Goal: Task Accomplishment & Management: Manage account settings

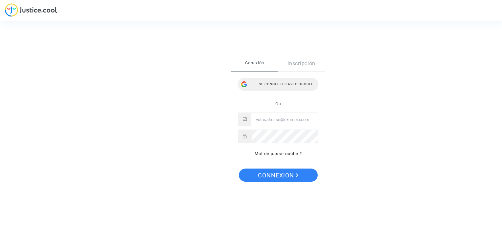
click at [292, 85] on div "Se connecter avec Google" at bounding box center [278, 84] width 80 height 13
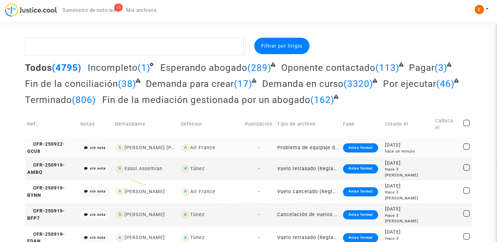
click at [373, 145] on div "Aviso formal" at bounding box center [360, 148] width 35 height 9
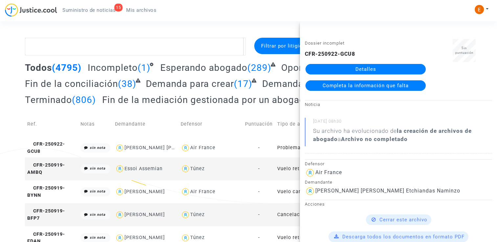
click at [376, 65] on link "Detalles" at bounding box center [366, 69] width 120 height 11
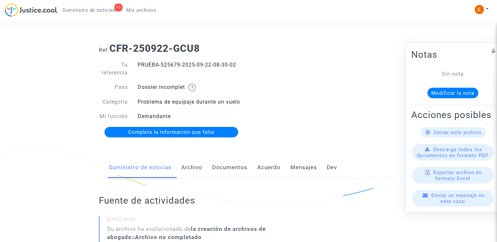
click at [233, 168] on font "Documentos" at bounding box center [229, 167] width 35 height 7
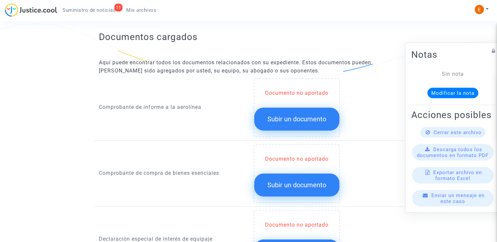
scroll to position [427, 0]
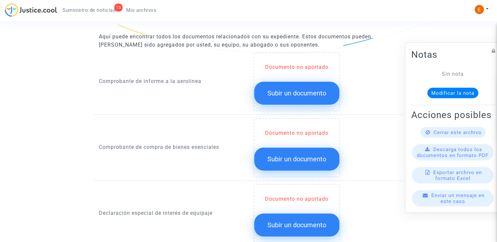
click at [295, 91] on span "Subir un documento" at bounding box center [296, 93] width 59 height 8
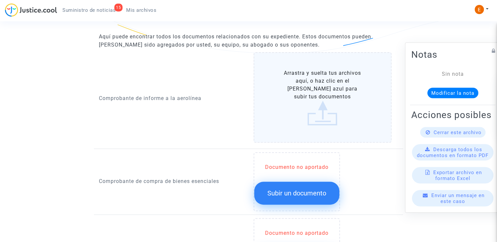
click at [289, 199] on button "Subir un documento" at bounding box center [296, 193] width 85 height 23
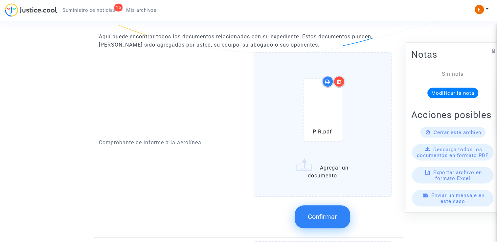
click at [339, 82] on icon at bounding box center [339, 81] width 5 height 5
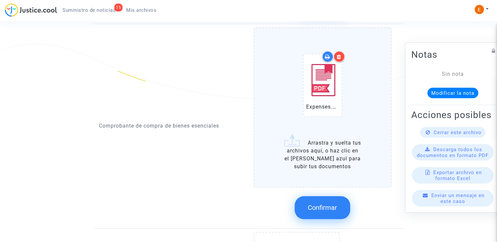
click at [336, 210] on span "Confirmar" at bounding box center [322, 208] width 29 height 8
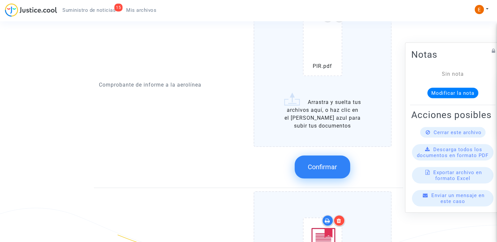
scroll to position [493, 0]
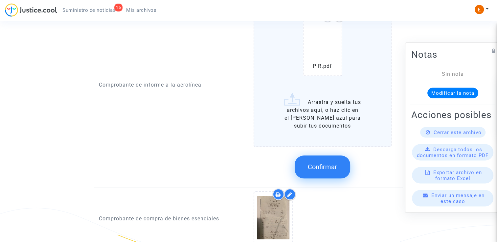
click at [326, 160] on button "Confirmar" at bounding box center [323, 167] width 56 height 23
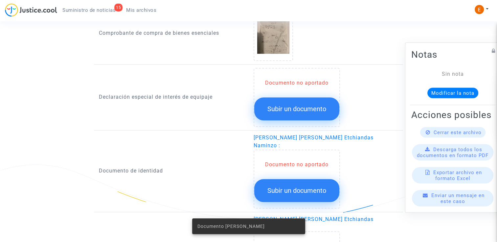
scroll to position [526, 0]
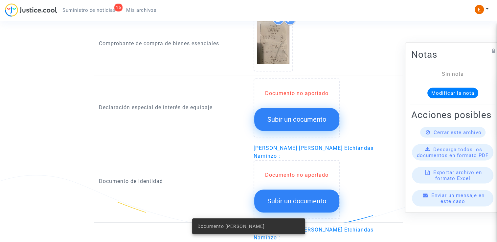
click at [304, 116] on span "Subir un documento" at bounding box center [296, 120] width 59 height 8
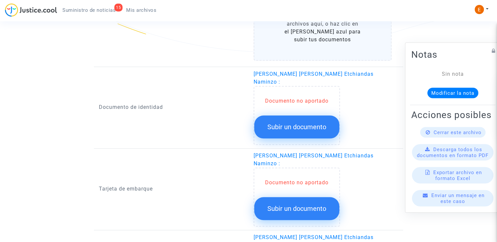
scroll to position [723, 0]
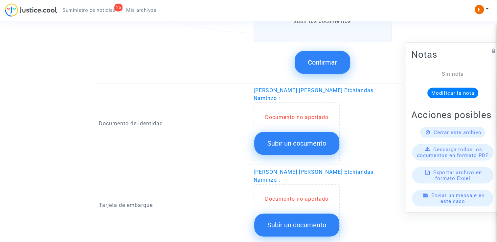
click at [291, 103] on div "Documento no aportado Subir un documento" at bounding box center [297, 132] width 86 height 59
click at [306, 140] on span "Subir un documento" at bounding box center [296, 144] width 59 height 8
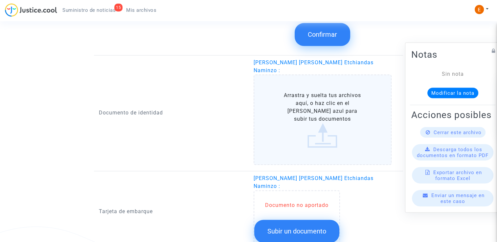
scroll to position [854, 0]
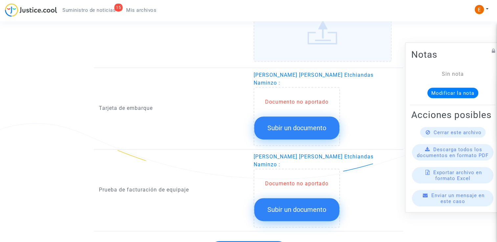
click at [295, 124] on span "Subir un documento" at bounding box center [296, 128] width 59 height 8
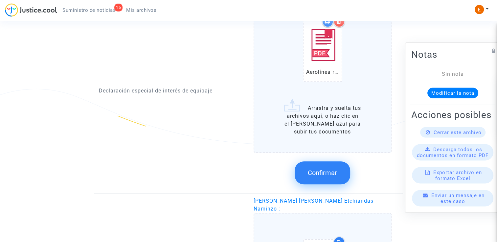
scroll to position [558, 0]
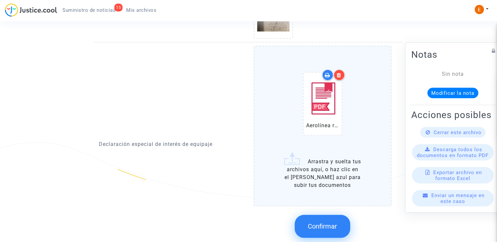
click at [333, 232] on button "Confirmar" at bounding box center [323, 226] width 56 height 23
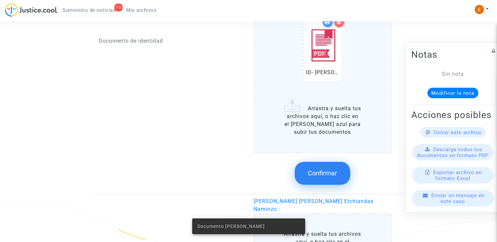
scroll to position [788, 0]
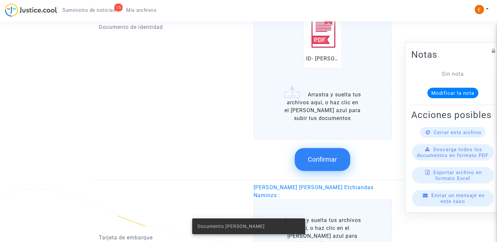
click at [325, 157] on button "Confirmar" at bounding box center [323, 159] width 56 height 23
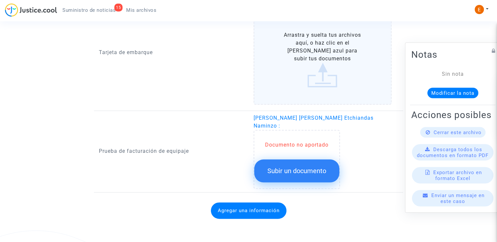
scroll to position [719, 0]
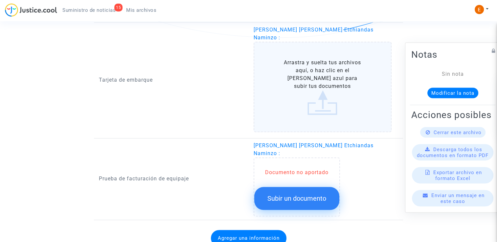
click at [314, 195] on span "Subir un documento" at bounding box center [296, 199] width 59 height 8
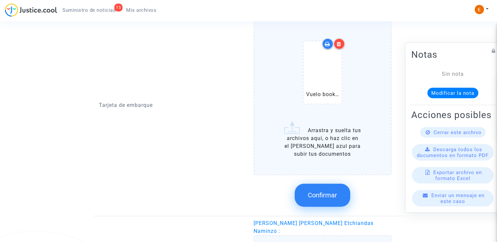
scroll to position [758, 0]
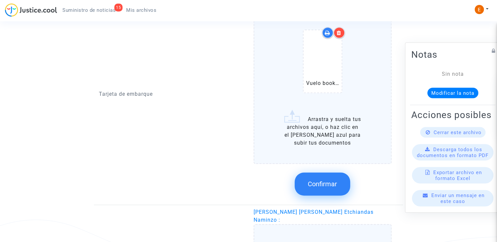
click at [326, 180] on span "Confirmar" at bounding box center [322, 184] width 29 height 8
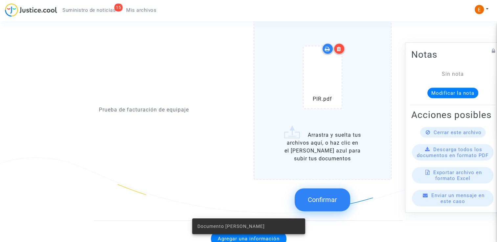
click at [330, 196] on span "Confirmar" at bounding box center [322, 200] width 29 height 8
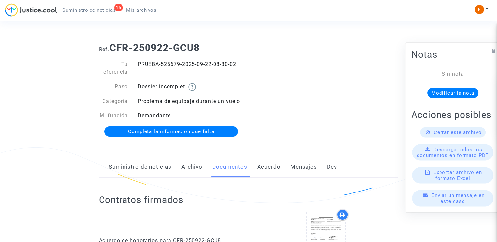
scroll to position [0, 0]
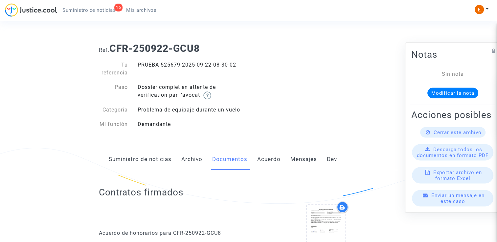
click at [100, 11] on span "Suministro de noticias" at bounding box center [88, 10] width 53 height 6
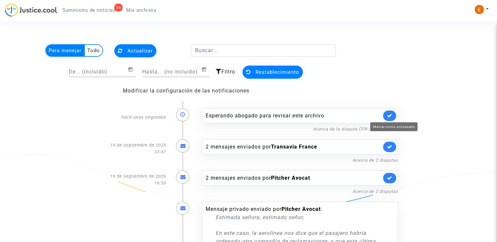
click at [389, 114] on icon at bounding box center [389, 115] width 5 height 5
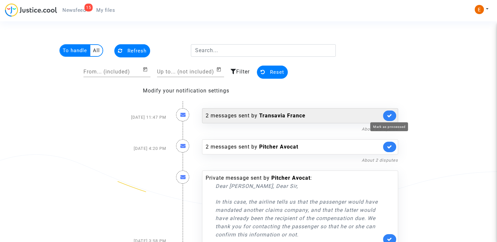
click at [393, 115] on link at bounding box center [389, 116] width 13 height 11
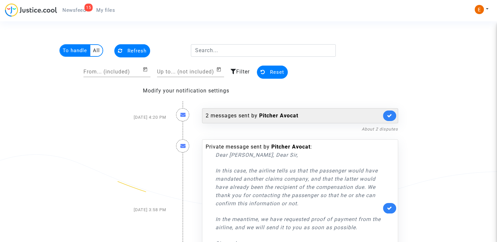
click at [323, 116] on div "2 messages sent by Pitcher Avocat" at bounding box center [294, 116] width 176 height 8
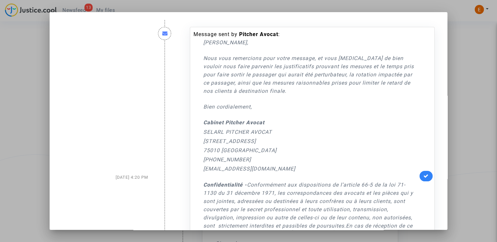
click at [460, 105] on div at bounding box center [248, 121] width 497 height 242
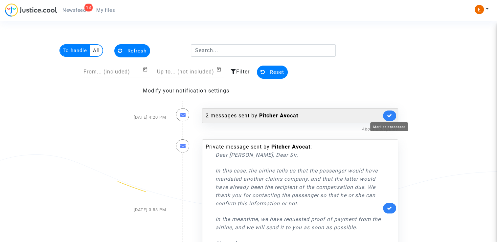
click at [392, 115] on icon at bounding box center [389, 115] width 5 height 5
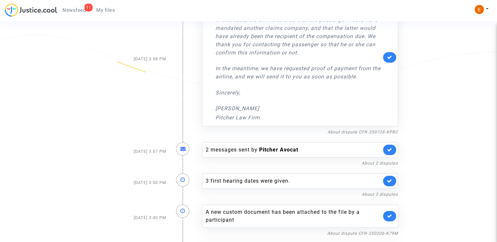
scroll to position [164, 0]
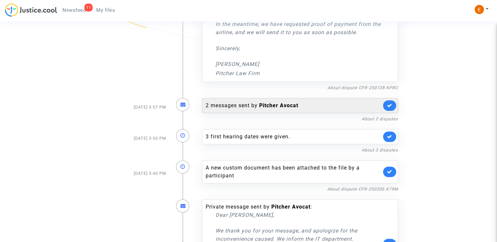
click at [250, 105] on font "2 messages sent by Pitcher Avocat" at bounding box center [252, 106] width 93 height 6
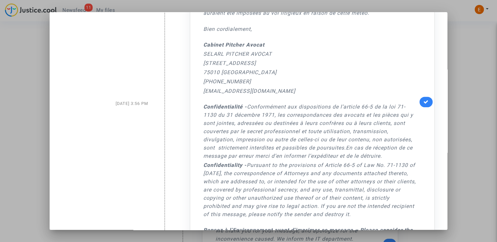
scroll to position [361, 0]
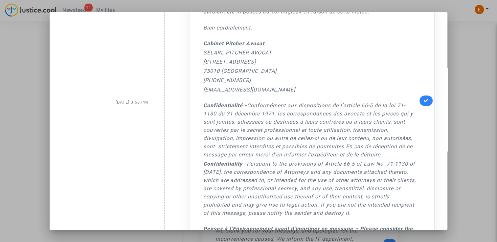
click at [456, 77] on div at bounding box center [248, 121] width 497 height 242
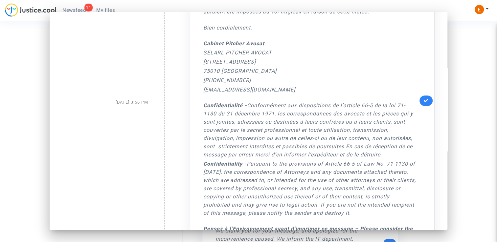
scroll to position [164, 0]
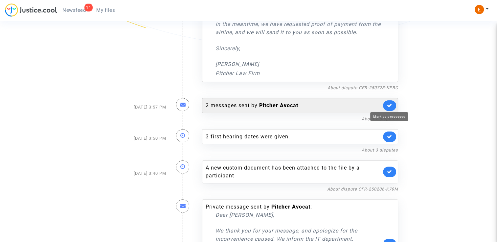
click at [392, 103] on icon at bounding box center [389, 105] width 5 height 5
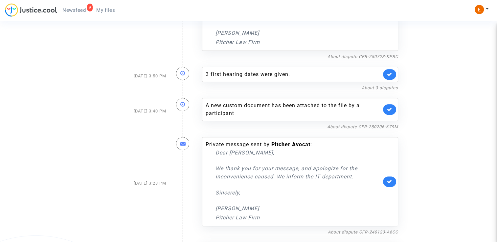
scroll to position [197, 0]
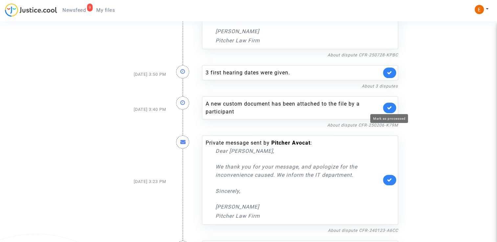
click at [390, 108] on icon at bounding box center [389, 107] width 5 height 5
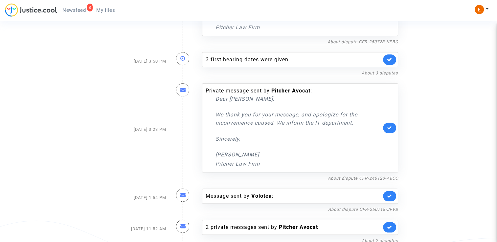
scroll to position [211, 0]
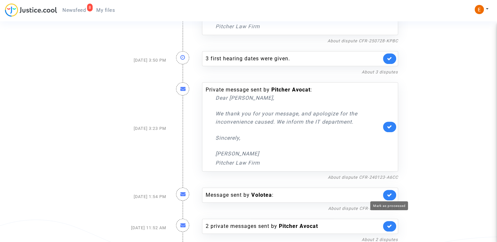
click at [390, 195] on icon at bounding box center [389, 195] width 5 height 5
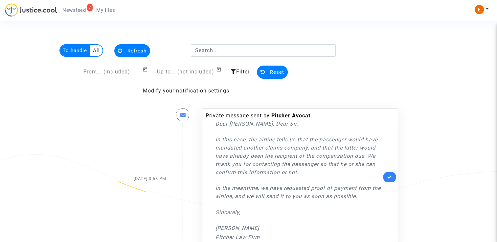
scroll to position [0, 0]
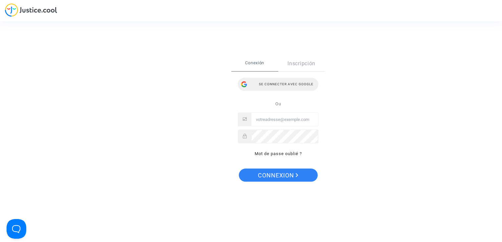
click at [291, 83] on div "Se connecter avec Google" at bounding box center [278, 84] width 80 height 13
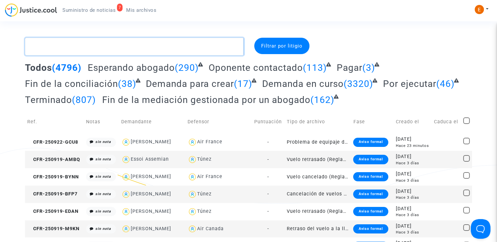
paste textarea "Diaby"
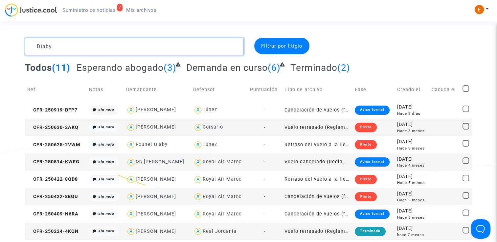
type textarea "Diaby"
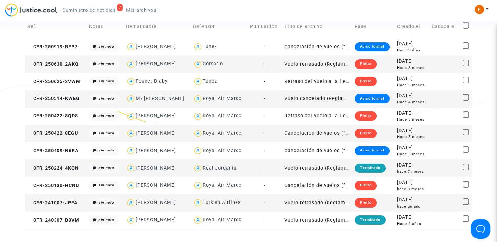
scroll to position [66, 0]
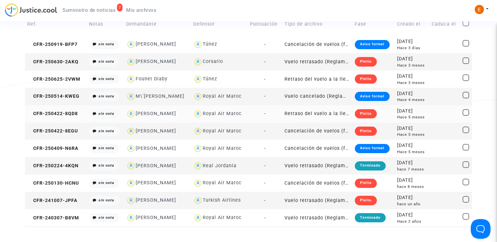
click at [363, 114] on div "Pleito" at bounding box center [366, 113] width 22 height 9
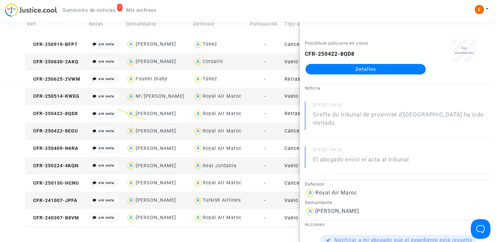
click at [365, 72] on link "Detalles" at bounding box center [366, 69] width 120 height 11
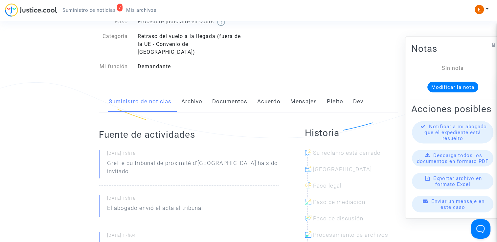
click at [190, 98] on font "Archivo" at bounding box center [191, 101] width 21 height 7
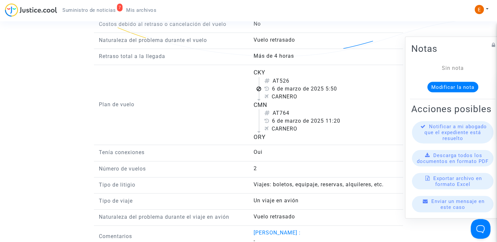
scroll to position [690, 0]
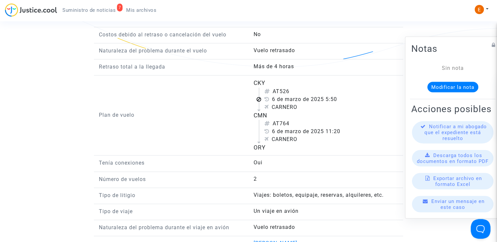
scroll to position [66, 0]
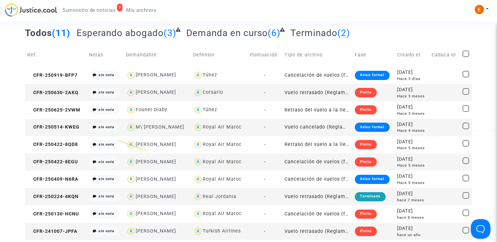
scroll to position [33, 0]
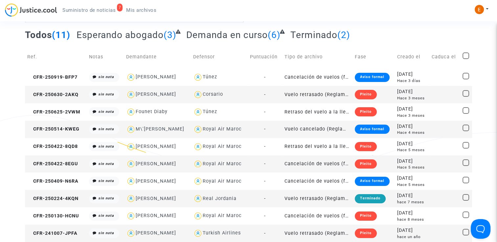
click at [367, 129] on div "Aviso formal" at bounding box center [372, 129] width 35 height 9
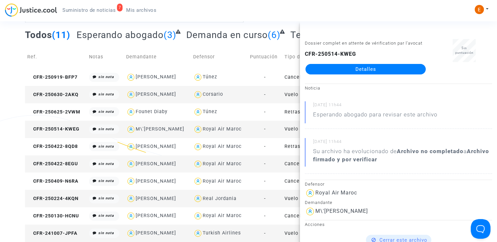
click at [373, 70] on link "Detalles" at bounding box center [366, 69] width 120 height 11
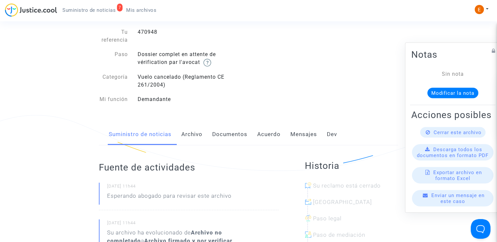
click at [192, 139] on link "Archivo" at bounding box center [191, 135] width 21 height 22
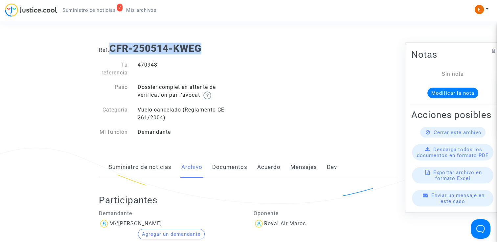
drag, startPoint x: 113, startPoint y: 50, endPoint x: 202, endPoint y: 54, distance: 89.4
click at [201, 54] on b "CFR-250514-KWEG" at bounding box center [155, 48] width 92 height 11
drag, startPoint x: 202, startPoint y: 54, endPoint x: 197, endPoint y: 49, distance: 6.8
copy b "CFR-250514-KWEG"
